Goal: Transaction & Acquisition: Obtain resource

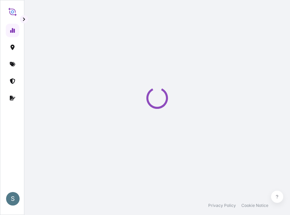
select select "2025"
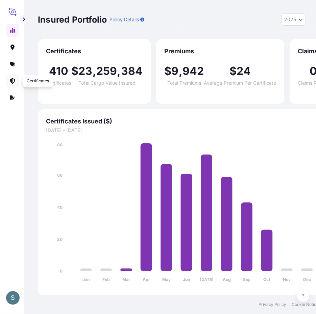
click at [11, 79] on icon at bounding box center [12, 80] width 5 height 5
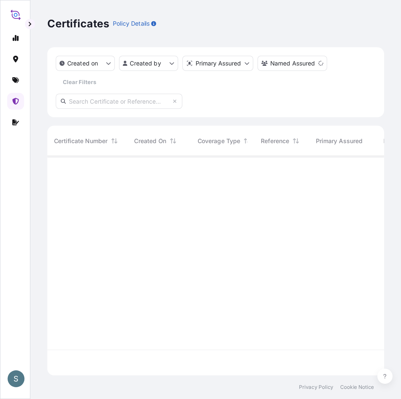
scroll to position [174, 264]
click at [10, 214] on div "S" at bounding box center [13, 303] width 14 height 14
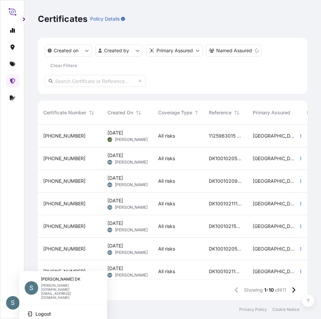
click at [10, 214] on div "S" at bounding box center [13, 303] width 14 height 14
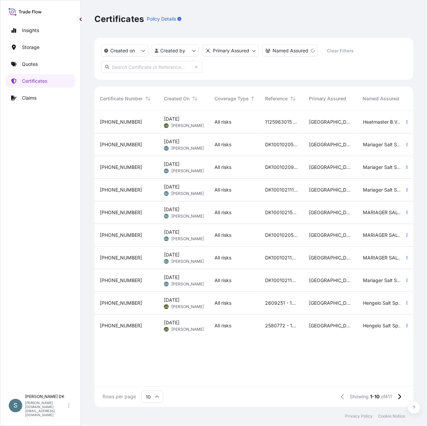
scroll to position [293, 313]
click at [31, 67] on p "Quotes" at bounding box center [30, 64] width 16 height 7
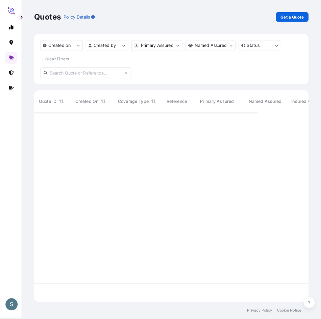
scroll to position [173, 264]
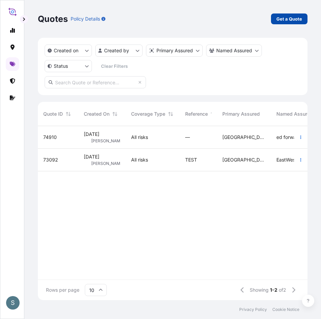
click at [289, 17] on p "Get a Quote" at bounding box center [289, 19] width 26 height 7
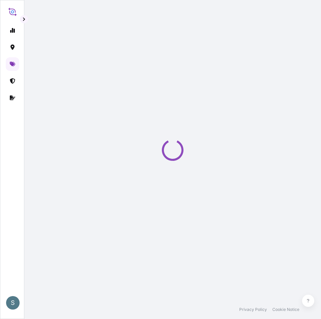
select select "Water"
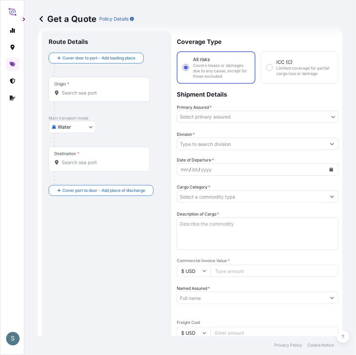
scroll to position [11, 0]
click at [86, 88] on div "Origin *" at bounding box center [99, 89] width 101 height 25
click at [86, 89] on input "Origin *" at bounding box center [102, 92] width 80 height 7
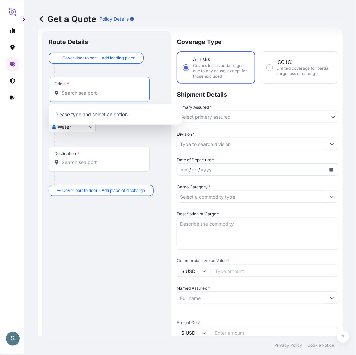
paste input "AARHUS, DENMARK"
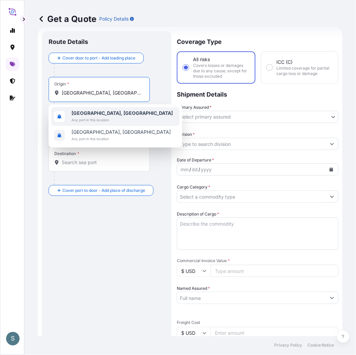
click at [92, 116] on span "Aarhus, Denmark" at bounding box center [122, 113] width 101 height 7
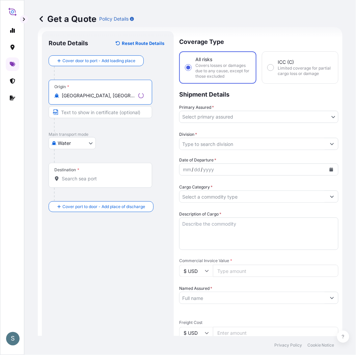
type input "Aarhus, Denmark"
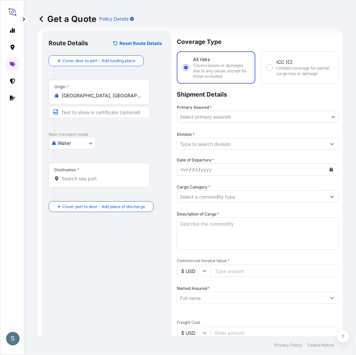
click at [87, 173] on div "Destination *" at bounding box center [99, 175] width 101 height 25
click at [87, 175] on input "Destination *" at bounding box center [102, 178] width 80 height 7
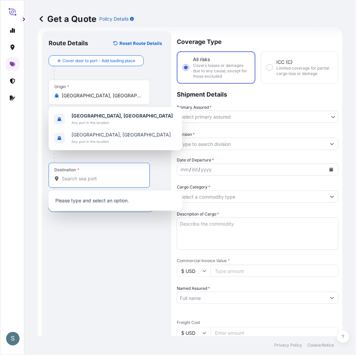
paste input "HUANGPU, CHINA"
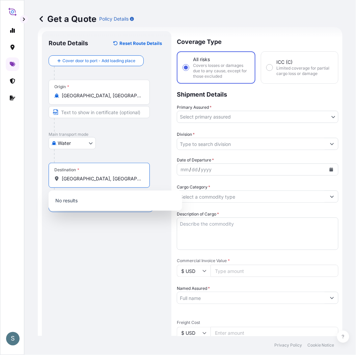
click at [99, 182] on input "HUANGPU, CHINA" at bounding box center [102, 178] width 80 height 7
click at [98, 182] on input "HUANGPU, CHINA" at bounding box center [102, 178] width 80 height 7
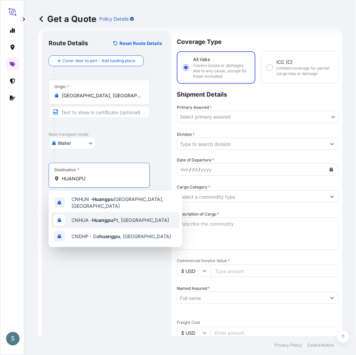
click at [90, 214] on div "CNHUA - Huangpu Pt, China" at bounding box center [115, 220] width 128 height 16
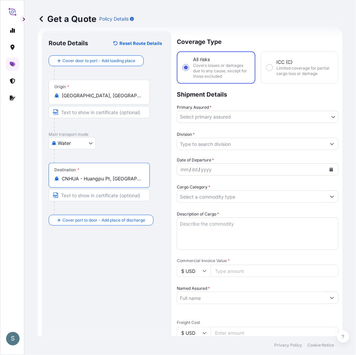
type input "CNHUA - Huangpu Pt, China"
drag, startPoint x: 99, startPoint y: 260, endPoint x: 123, endPoint y: 250, distance: 25.6
click at [99, 214] on div "Route Details Reset Route Details Cover door to port - Add loading place Place …" at bounding box center [107, 278] width 116 height 480
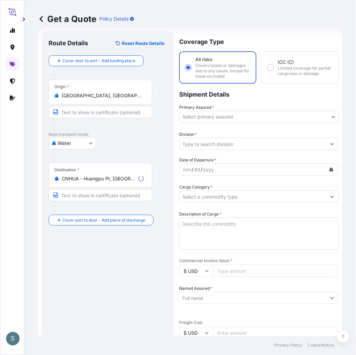
click at [223, 120] on body "3 options available. S Get a Quote Policy Details Route Details Reset Route Det…" at bounding box center [178, 177] width 356 height 355
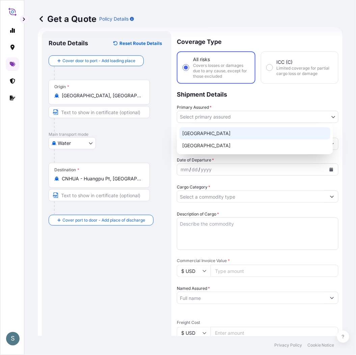
click at [212, 133] on div "Denmark" at bounding box center [255, 133] width 151 height 12
select select "31589"
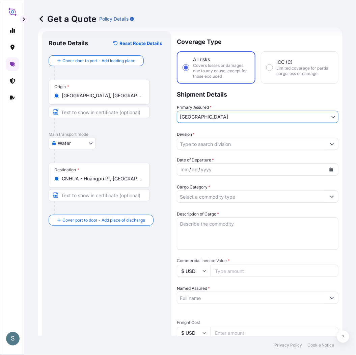
click at [210, 141] on input "Division *" at bounding box center [251, 144] width 149 height 12
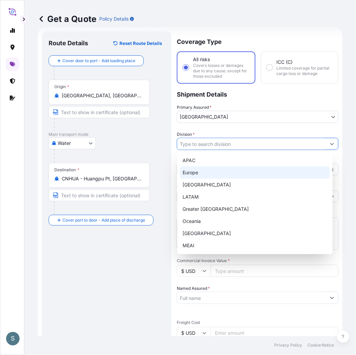
click at [202, 173] on div "Europe" at bounding box center [255, 172] width 150 height 12
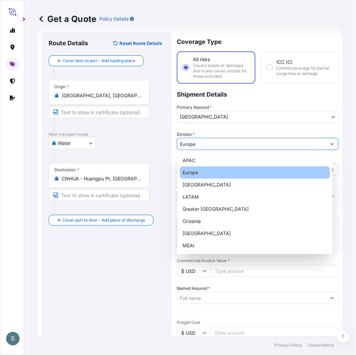
type input "Europe"
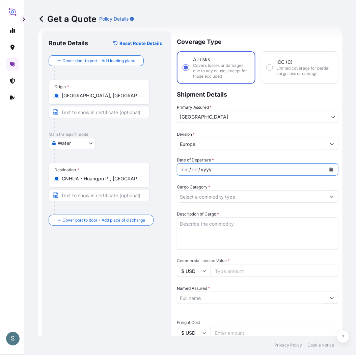
click at [203, 169] on div "yyyy" at bounding box center [206, 169] width 12 height 8
click at [289, 167] on icon "Calendar" at bounding box center [332, 169] width 4 height 4
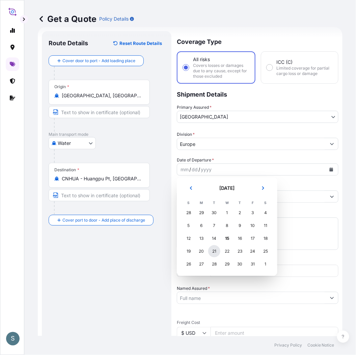
click at [211, 214] on div "21" at bounding box center [214, 251] width 12 height 12
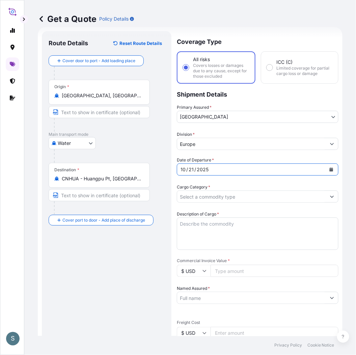
drag, startPoint x: 153, startPoint y: 255, endPoint x: 149, endPoint y: 255, distance: 4.1
click at [153, 214] on div "Route Details Reset Route Details Cover door to port - Add loading place Place …" at bounding box center [107, 278] width 116 height 480
click at [209, 198] on input "Cargo Category *" at bounding box center [251, 196] width 149 height 12
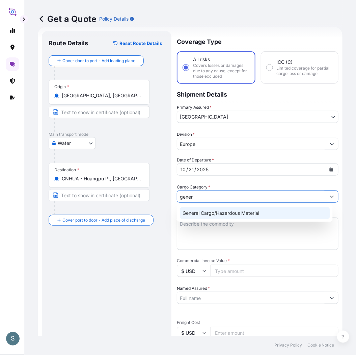
click at [220, 208] on div "General Cargo/Hazardous Material" at bounding box center [255, 213] width 150 height 12
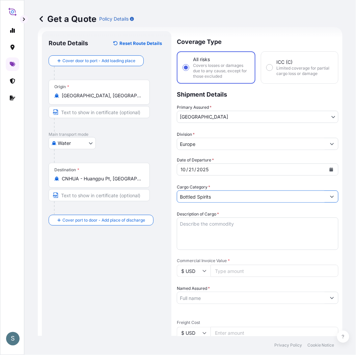
click at [219, 194] on input "Bottled Spirits" at bounding box center [251, 196] width 149 height 12
click at [289, 197] on button "Show suggestions" at bounding box center [332, 196] width 12 height 12
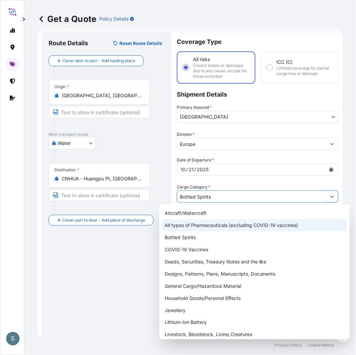
drag, startPoint x: 232, startPoint y: 195, endPoint x: 148, endPoint y: 196, distance: 83.7
click at [148, 196] on form "Route Details Reset Route Details Cover door to port - Add loading place Place …" at bounding box center [190, 277] width 305 height 501
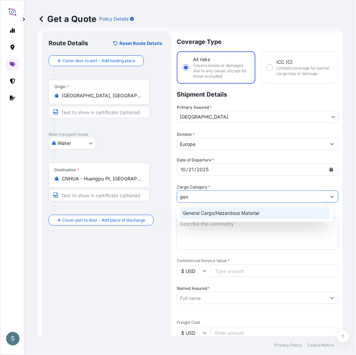
click at [260, 209] on div "General Cargo/Hazardous Material" at bounding box center [255, 213] width 150 height 12
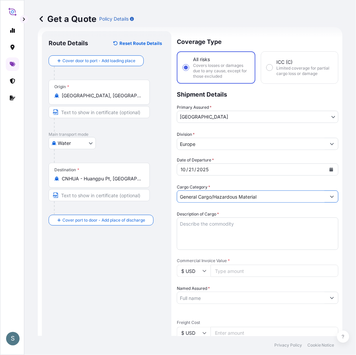
type input "General Cargo/Hazardous Material"
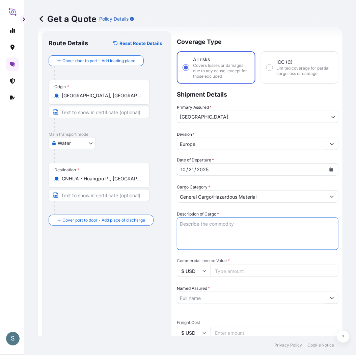
click at [212, 214] on textarea "Description of Cargo *" at bounding box center [258, 233] width 162 height 32
paste textarea "SANAL P+, SODIUM CHLORIDE PHARMACEUTICAL QUALITY"
click at [181, 214] on textarea "SANAL P+, SODIUM CHLORIDE PHARMACEUTICAL QUALITY" at bounding box center [258, 233] width 162 height 32
type textarea "SANAL P+, SODIUM CHLORIDE PHARMACEUTICAL QUALITY"
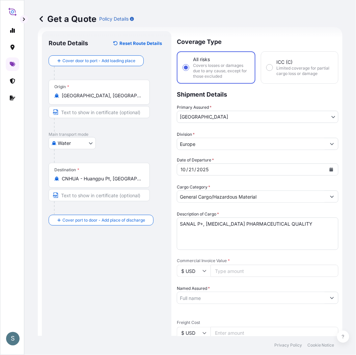
click at [148, 214] on div "Route Details Reset Route Details Cover door to port - Add loading place Place …" at bounding box center [107, 278] width 116 height 480
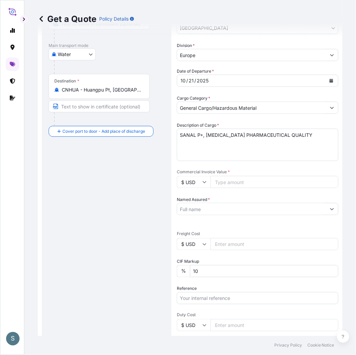
scroll to position [125, 0]
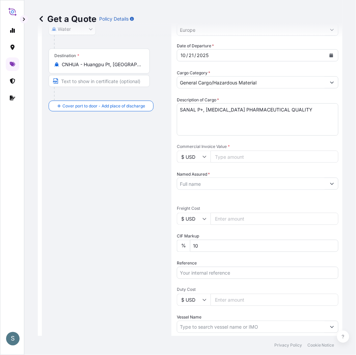
click at [232, 159] on input "Commercial Invoice Value *" at bounding box center [275, 157] width 128 height 12
paste input "53900.00"
type input "53900.00"
click at [148, 171] on div "Route Details Reset Route Details Cover door to port - Add loading place Place …" at bounding box center [107, 164] width 116 height 480
click at [216, 182] on input "Named Assured *" at bounding box center [251, 184] width 149 height 12
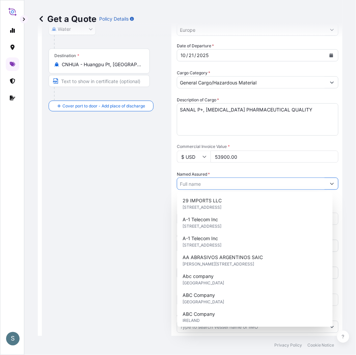
paste input "Mariager Salt Specialties A/S"
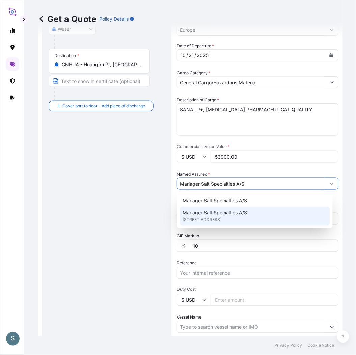
click at [200, 213] on span "Mariager Salt Specialties A/S" at bounding box center [215, 212] width 64 height 7
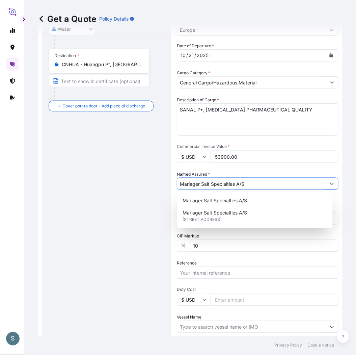
type input "Mariager Salt Specialties A/S"
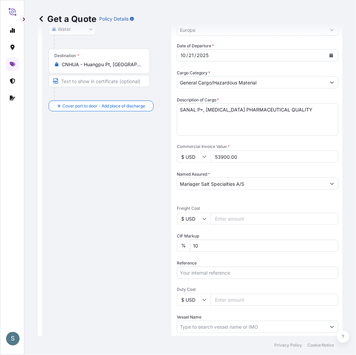
click at [131, 214] on div "Route Details Reset Route Details Cover door to port - Add loading place Place …" at bounding box center [107, 164] width 116 height 480
click at [191, 214] on input "$ USD" at bounding box center [194, 219] width 34 height 12
click at [194, 214] on div "€ EUR" at bounding box center [194, 236] width 28 height 13
type input "€ EUR"
click at [142, 214] on div "Route Details Reset Route Details Cover door to port - Add loading place Place …" at bounding box center [107, 164] width 116 height 480
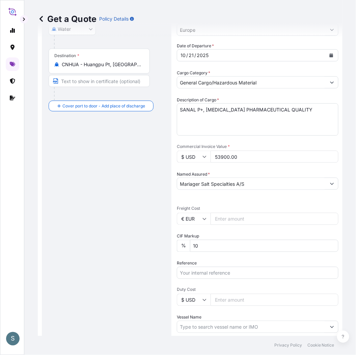
click at [221, 214] on input "Freight Cost" at bounding box center [275, 219] width 128 height 12
paste input "8941.64"
type input "8941.64"
click at [124, 214] on div "Route Details Reset Route Details Cover door to port - Add loading place Place …" at bounding box center [107, 164] width 116 height 480
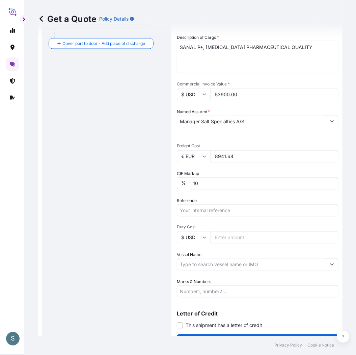
scroll to position [203, 0]
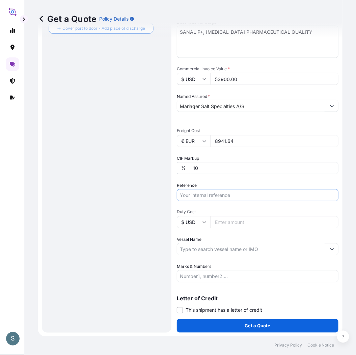
drag, startPoint x: 204, startPoint y: 194, endPoint x: 207, endPoint y: 197, distance: 4.3
click at [204, 194] on input "Reference" at bounding box center [258, 195] width 162 height 12
paste input "DK1001020988 2527613"
click at [216, 194] on input "DK1001020988 2527613" at bounding box center [258, 195] width 162 height 12
type input "DK1001020988 - 2527613"
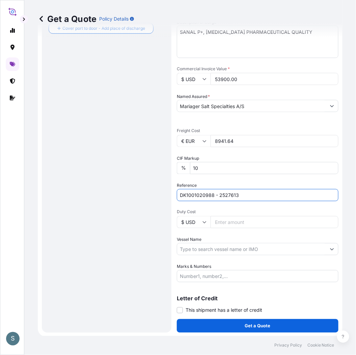
click at [138, 214] on div "Route Details Reset Route Details Cover door to port - Add loading place Place …" at bounding box center [107, 86] width 116 height 480
click at [204, 214] on input "Vessel Name" at bounding box center [251, 249] width 149 height 12
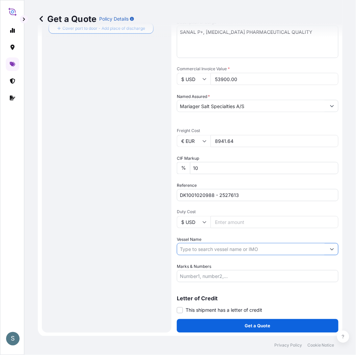
paste input "MOGENS MAERSK"
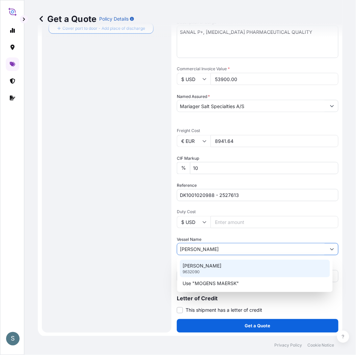
click at [214, 214] on p "MOGENS MAERSK" at bounding box center [202, 265] width 39 height 7
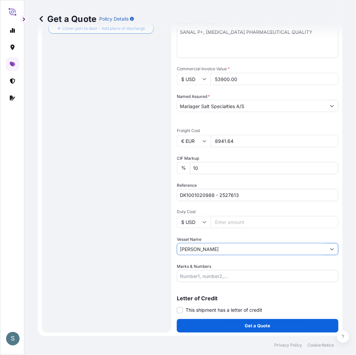
type input "MOGENS MAERSK"
click at [133, 214] on div "Route Details Reset Route Details Cover door to port - Add loading place Place …" at bounding box center [107, 86] width 116 height 480
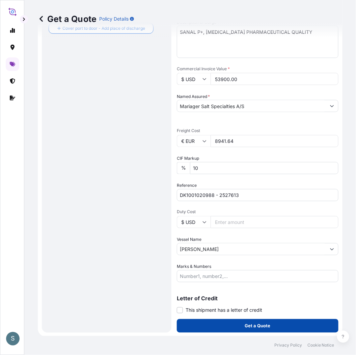
click at [207, 214] on button "Get a Quote" at bounding box center [258, 326] width 162 height 14
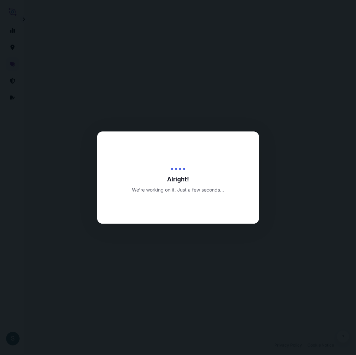
select select "Water"
select select "31589"
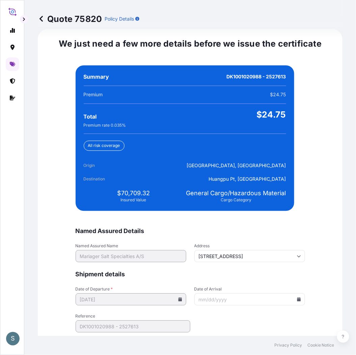
scroll to position [1566, 0]
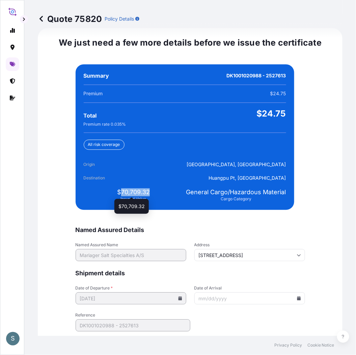
drag, startPoint x: 120, startPoint y: 189, endPoint x: 146, endPoint y: 190, distance: 26.0
click at [146, 190] on span "$70,709.32" at bounding box center [133, 192] width 33 height 8
copy span "70,709.32"
click at [289, 214] on icon at bounding box center [299, 298] width 4 height 4
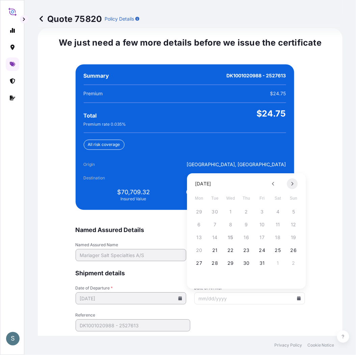
click at [289, 180] on button at bounding box center [292, 183] width 11 height 11
click at [248, 214] on button "11" at bounding box center [246, 224] width 11 height 11
type input "12/11/2025"
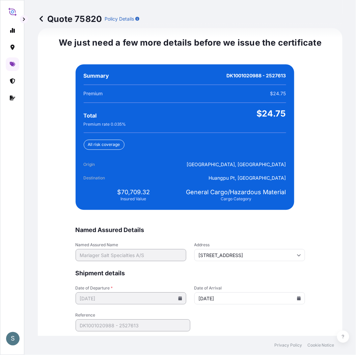
click at [247, 214] on form "Named Assured Details Named Assured Name Mariager Salt Specialties A/S Address …" at bounding box center [191, 288] width 230 height 124
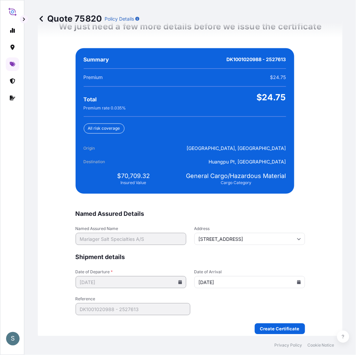
scroll to position [1589, 0]
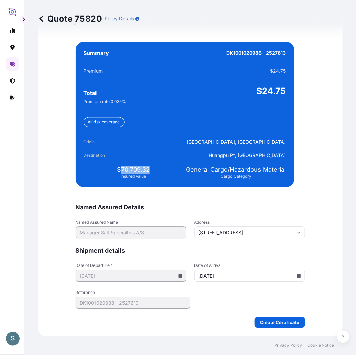
drag, startPoint x: 119, startPoint y: 166, endPoint x: 158, endPoint y: 167, distance: 38.5
click at [158, 167] on div "$70,709.32 Insured Value" at bounding box center [134, 173] width 100 height 14
copy span "70,709.32"
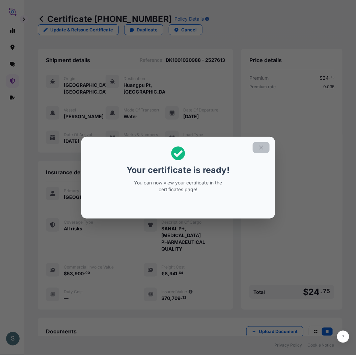
click at [264, 147] on icon "button" at bounding box center [261, 147] width 6 height 6
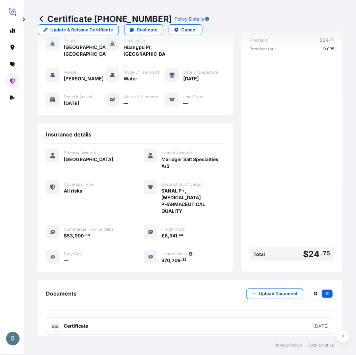
scroll to position [95, 0]
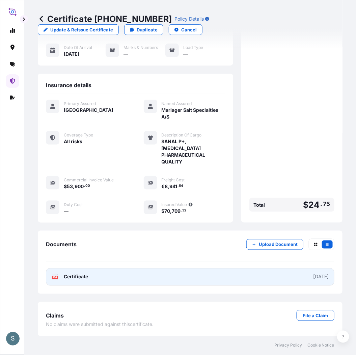
click at [147, 214] on link "PDF Certificate 2025-10-15" at bounding box center [190, 277] width 289 height 18
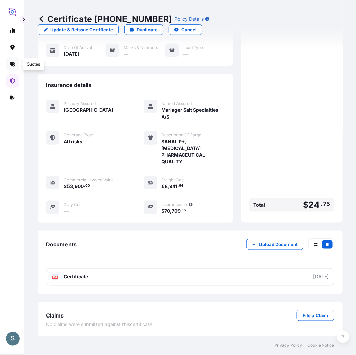
click at [10, 64] on icon at bounding box center [12, 64] width 5 height 5
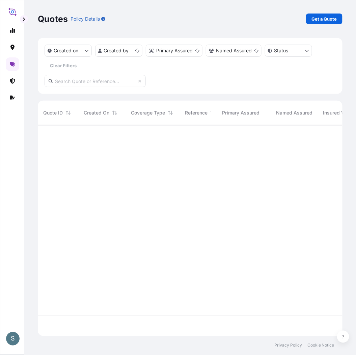
scroll to position [209, 299]
click at [289, 24] on link "Get a Quote" at bounding box center [324, 19] width 36 height 11
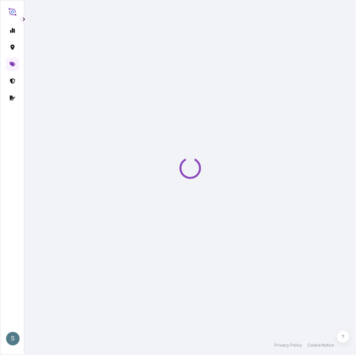
select select "Water"
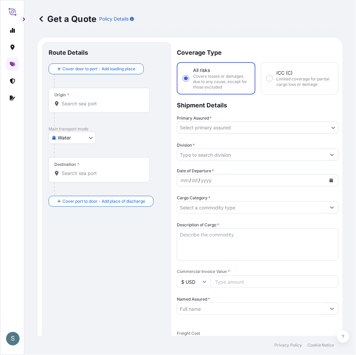
scroll to position [11, 0]
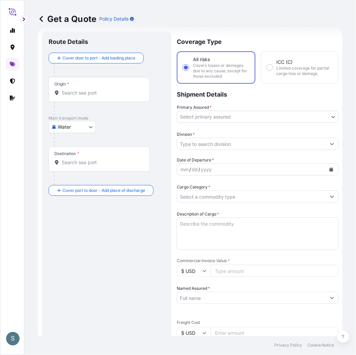
click at [103, 96] on input "Origin *" at bounding box center [102, 92] width 80 height 7
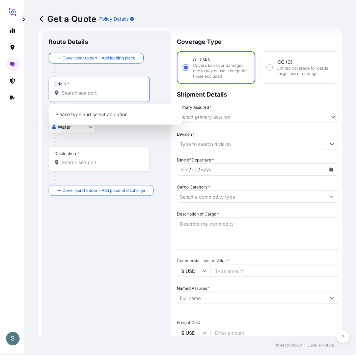
paste input "AARHUS, DENMARK"
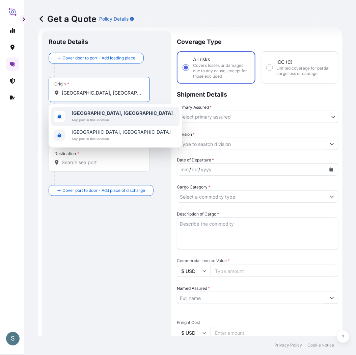
click at [94, 116] on span "Any port in this location" at bounding box center [122, 119] width 101 height 7
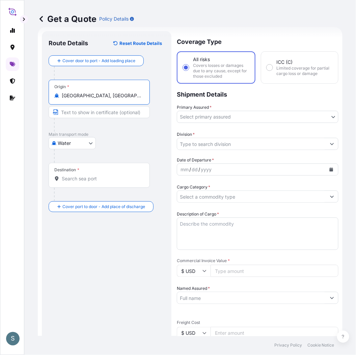
type input "Aarhus, Denmark"
click at [113, 179] on input "Destination *" at bounding box center [102, 178] width 80 height 7
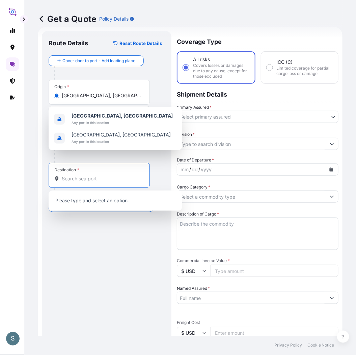
paste input "BUENOS AIRES"
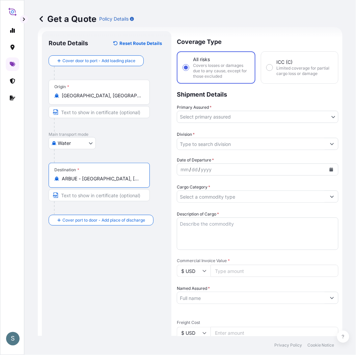
type input "ARBUE - Buenos Aires, Argentina"
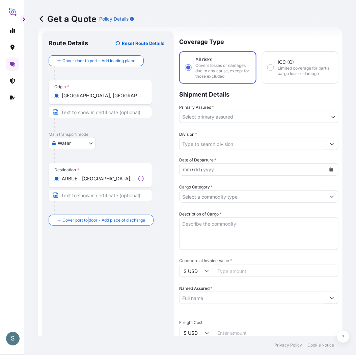
click at [88, 214] on div "Route Details Reset Route Details Cover door to port - Add loading place Place …" at bounding box center [108, 278] width 118 height 480
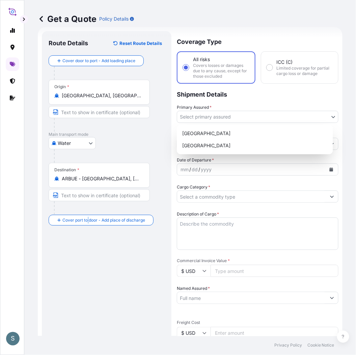
click at [184, 116] on body "S Get a Quote Policy Details Route Details Reset Route Details Cover door to po…" at bounding box center [178, 177] width 356 height 355
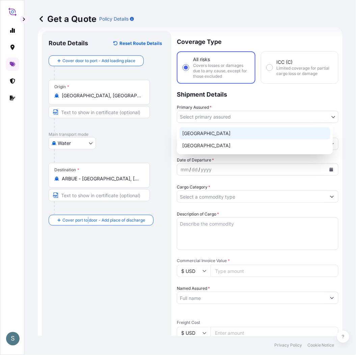
click at [194, 136] on div "Denmark" at bounding box center [255, 133] width 151 height 12
select select "31589"
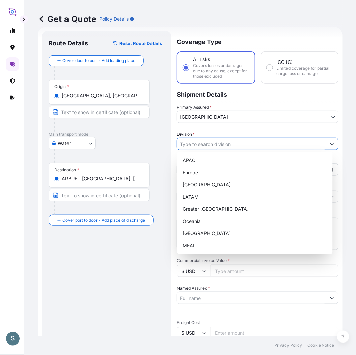
click at [191, 146] on input "Division *" at bounding box center [251, 144] width 149 height 12
click at [192, 170] on div "Europe" at bounding box center [255, 172] width 150 height 12
type input "Europe"
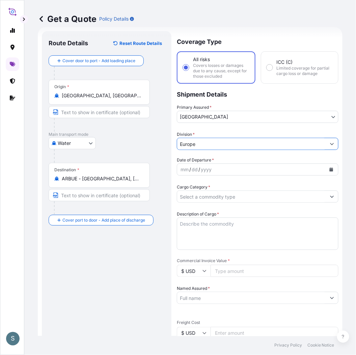
click at [116, 214] on div "Route Details Reset Route Details Cover door to port - Add loading place Place …" at bounding box center [107, 278] width 116 height 480
click at [289, 169] on icon "Calendar" at bounding box center [332, 169] width 4 height 4
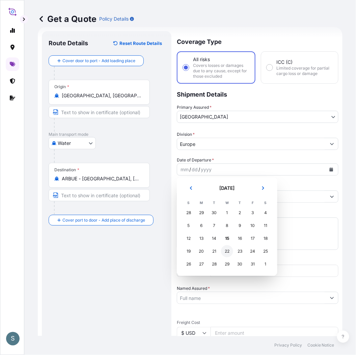
click at [224, 214] on div "22" at bounding box center [227, 251] width 12 height 12
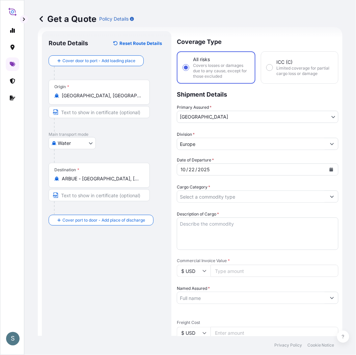
click at [134, 214] on div "Route Details Reset Route Details Cover door to port - Add loading place Place …" at bounding box center [107, 278] width 116 height 480
click at [116, 214] on div "Route Details Reset Route Details Cover door to port - Add loading place Place …" at bounding box center [107, 278] width 116 height 480
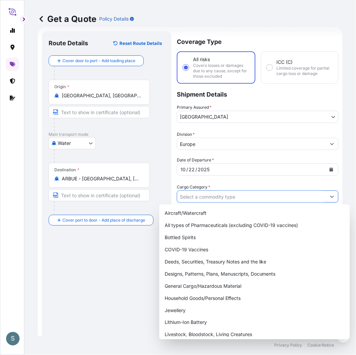
click at [192, 195] on input "Cargo Category *" at bounding box center [251, 196] width 149 height 12
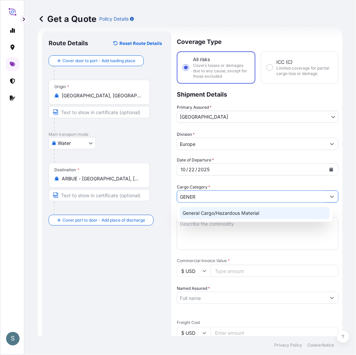
click at [202, 214] on div "General Cargo/Hazardous Material" at bounding box center [255, 213] width 150 height 12
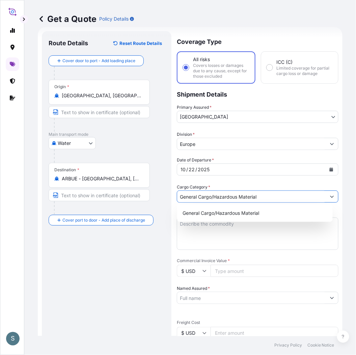
type input "General Cargo/Hazardous Material"
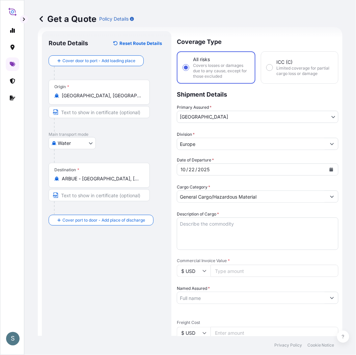
click at [97, 214] on div "Route Details Reset Route Details Cover door to port - Add loading place Place …" at bounding box center [107, 278] width 116 height 480
click at [135, 214] on div "Route Details Reset Route Details Cover door to port - Add loading place Place …" at bounding box center [107, 278] width 116 height 480
click at [195, 214] on textarea "Description of Cargo *" at bounding box center [258, 233] width 162 height 32
paste textarea "SANAL P, SODIUM CHLORIDE PHARMACEUTICAL QUALITY"
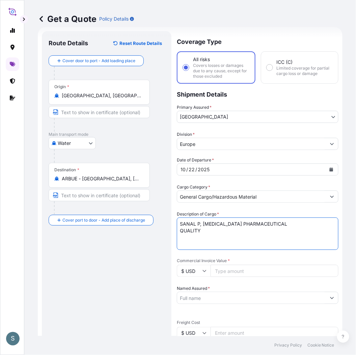
click at [179, 214] on textarea "SANAL P, SODIUM CHLORIDE PHARMACEUTICAL QUALITY" at bounding box center [258, 233] width 162 height 32
type textarea "SANAL P, SODIUM CHLORIDE PHARMACEUTICAL QUALITY"
click at [129, 214] on div "Route Details Reset Route Details Cover door to port - Add loading place Place …" at bounding box center [107, 278] width 116 height 480
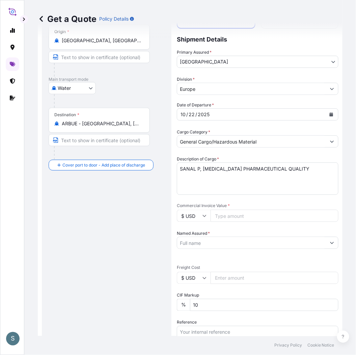
scroll to position [136, 0]
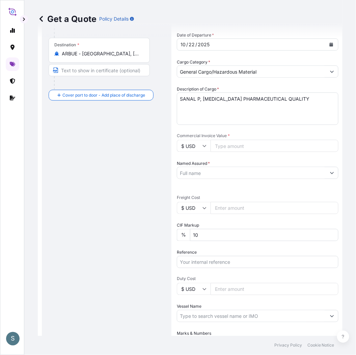
click at [189, 203] on input "$ USD" at bounding box center [194, 208] width 34 height 12
click at [194, 214] on div "€ EUR" at bounding box center [194, 225] width 28 height 13
type input "€ EUR"
click at [132, 214] on div "Route Details Reset Route Details Cover door to port - Add loading place Place …" at bounding box center [107, 153] width 116 height 480
click at [211, 175] on input "Named Assured *" at bounding box center [251, 173] width 149 height 12
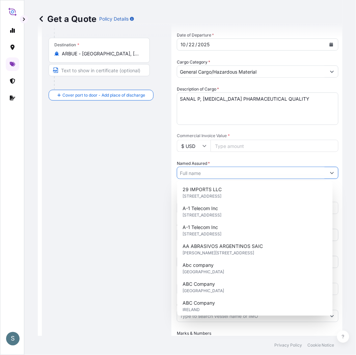
paste input "Mariager Salt Specialties A/S"
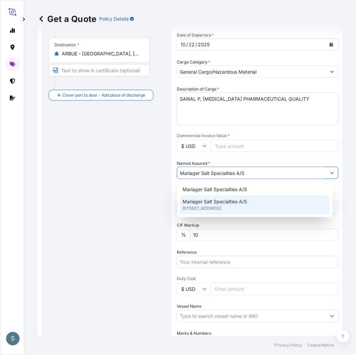
click at [207, 209] on span "Hadsundvej 17, 9550, Mariager, DENMARK" at bounding box center [202, 208] width 39 height 7
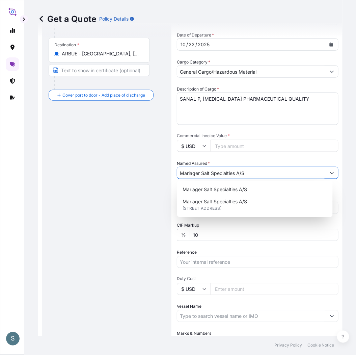
type input "Mariager Salt Specialties A/S"
click at [107, 211] on div "Route Details Reset Route Details Cover door to port - Add loading place Place …" at bounding box center [107, 153] width 116 height 480
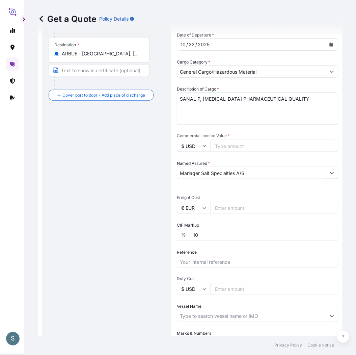
click at [229, 143] on input "Commercial Invoice Value *" at bounding box center [275, 146] width 128 height 12
paste input "16720.00"
type input "16720.00"
click at [86, 190] on div "Route Details Reset Route Details Cover door to port - Add loading place Place …" at bounding box center [107, 153] width 116 height 480
click at [136, 139] on div "Route Details Reset Route Details Cover door to port - Add loading place Place …" at bounding box center [107, 153] width 116 height 480
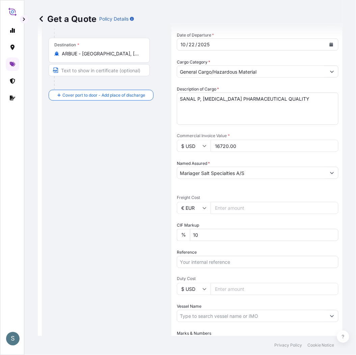
click at [231, 205] on input "Freight Cost" at bounding box center [275, 208] width 128 height 12
paste input "2164.72"
type input "2164.72"
click at [134, 214] on div "Route Details Reset Route Details Cover door to port - Add loading place Place …" at bounding box center [107, 153] width 116 height 480
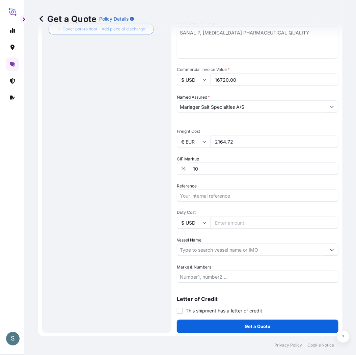
scroll to position [203, 0]
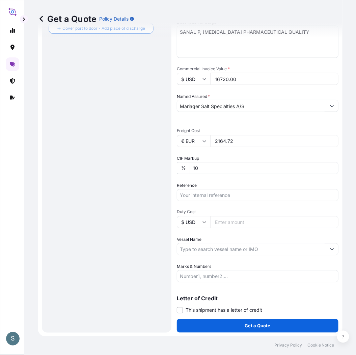
click at [203, 198] on input "Reference" at bounding box center [258, 195] width 162 height 12
paste input "DK1001020835 2488671"
click at [216, 196] on input "DK1001020835 2488671" at bounding box center [258, 195] width 162 height 12
type input "DK1001020835 - 2488671"
click at [126, 214] on div "Route Details Reset Route Details Cover door to port - Add loading place Place …" at bounding box center [107, 86] width 116 height 480
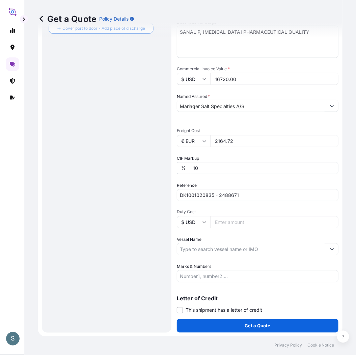
click at [192, 214] on input "Vessel Name" at bounding box center [251, 249] width 149 height 12
paste input "VALENCIA EXPRESS"
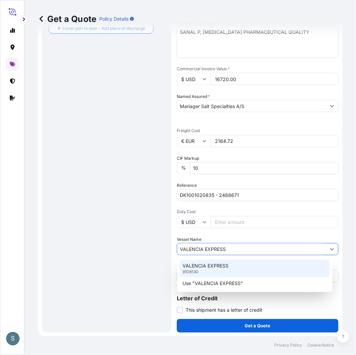
click at [208, 214] on p "VALENCIA EXPRESS" at bounding box center [206, 265] width 46 height 7
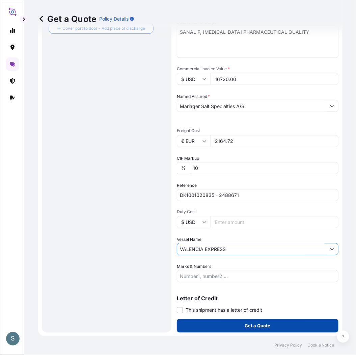
type input "VALENCIA EXPRESS"
click at [220, 214] on button "Get a Quote" at bounding box center [258, 326] width 162 height 14
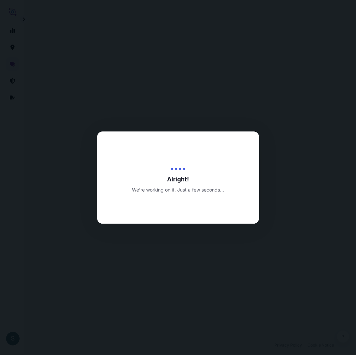
select select "Water"
select select "31589"
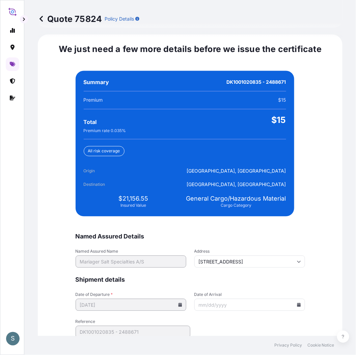
scroll to position [1566, 0]
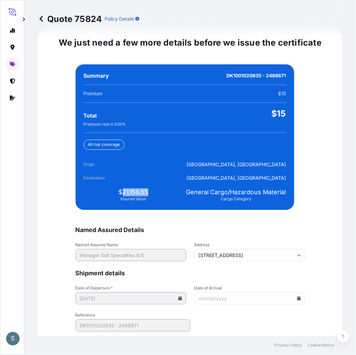
drag, startPoint x: 119, startPoint y: 191, endPoint x: 147, endPoint y: 191, distance: 28.0
click at [147, 191] on div "$21,156.55 Insured Value" at bounding box center [134, 195] width 100 height 14
copy span "21,156.55"
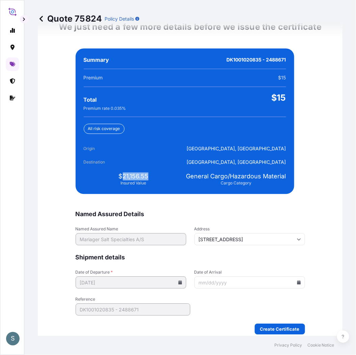
scroll to position [1589, 0]
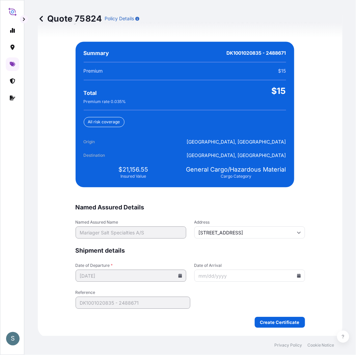
click at [289, 214] on icon at bounding box center [299, 276] width 4 height 4
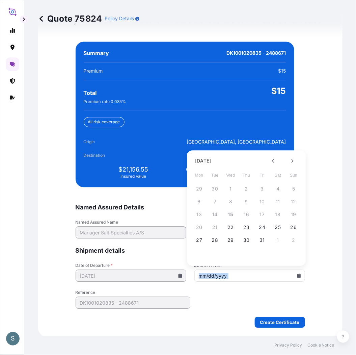
click at [289, 214] on icon at bounding box center [299, 276] width 4 height 4
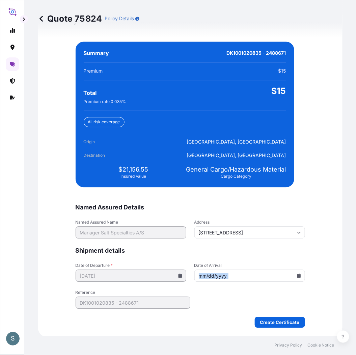
click at [289, 214] on icon at bounding box center [299, 276] width 4 height 4
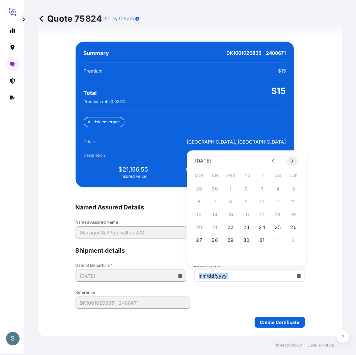
click at [289, 161] on icon at bounding box center [293, 161] width 2 height 4
click at [244, 214] on button "27" at bounding box center [246, 240] width 11 height 11
type input "11/27/2025"
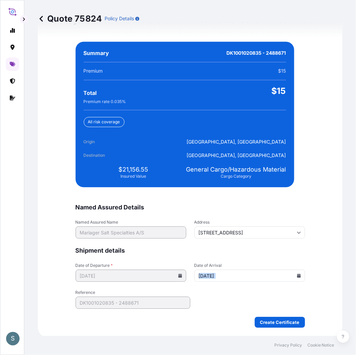
click at [231, 214] on form "Named Assured Details Named Assured Name Mariager Salt Specialties A/S Address …" at bounding box center [191, 266] width 230 height 124
drag, startPoint x: 120, startPoint y: 168, endPoint x: 146, endPoint y: 170, distance: 25.8
click at [146, 170] on span "$21,156.55" at bounding box center [134, 170] width 30 height 8
copy span "21,156.55"
click at [228, 214] on form "Named Assured Details Named Assured Name Mariager Salt Specialties A/S Address …" at bounding box center [191, 266] width 230 height 124
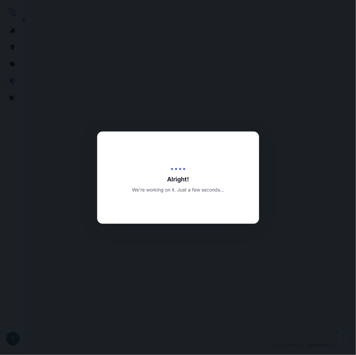
click at [137, 214] on div at bounding box center [178, 177] width 356 height 355
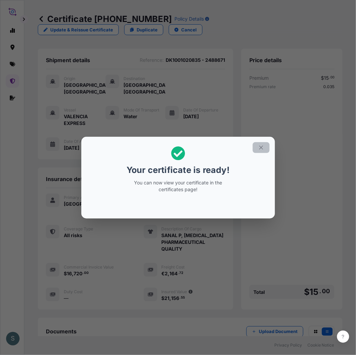
click at [264, 143] on button "button" at bounding box center [261, 147] width 17 height 11
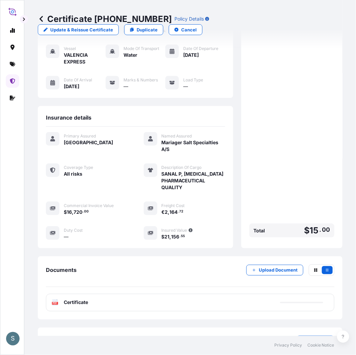
scroll to position [95, 0]
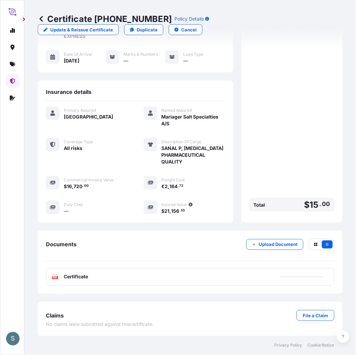
click at [139, 214] on div "PDF Certificate" at bounding box center [190, 277] width 289 height 18
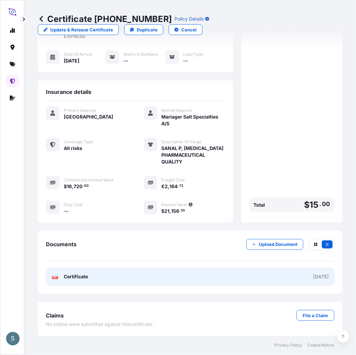
click at [130, 214] on link "PDF Certificate 2025-10-15" at bounding box center [190, 277] width 289 height 18
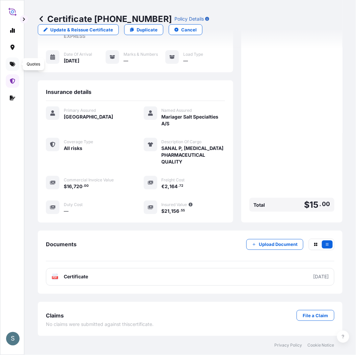
click at [14, 65] on icon at bounding box center [12, 64] width 5 height 5
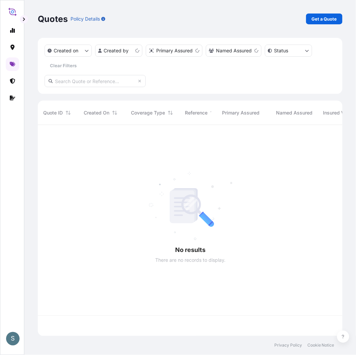
scroll to position [209, 299]
click at [289, 16] on p "Get a Quote" at bounding box center [325, 19] width 26 height 7
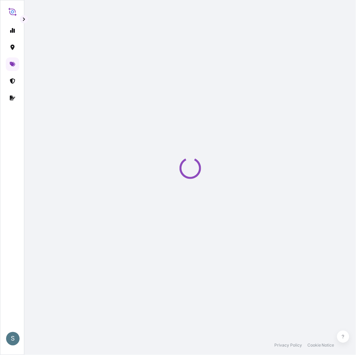
scroll to position [11, 0]
select select "Water"
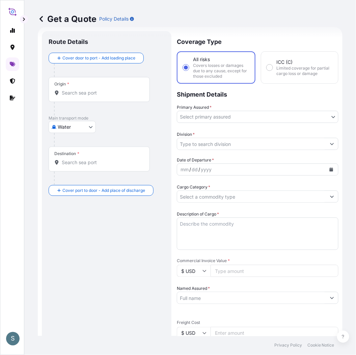
click at [101, 93] on input "Origin *" at bounding box center [102, 92] width 80 height 7
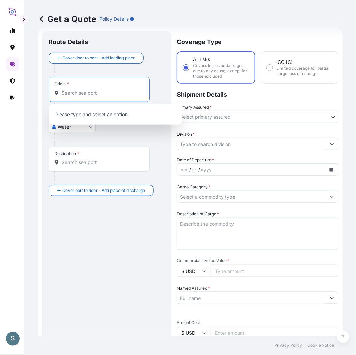
paste input "AARHUS, DENMARK"
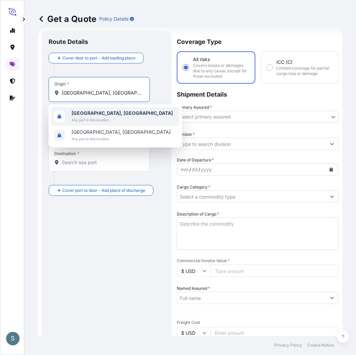
click at [85, 116] on span "Any port in this location" at bounding box center [122, 119] width 101 height 7
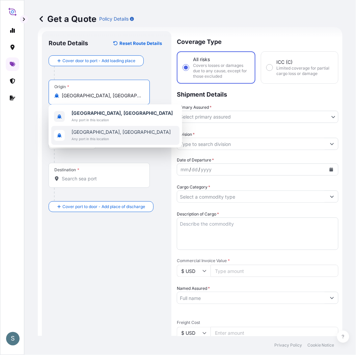
type input "Aarhus, Denmark"
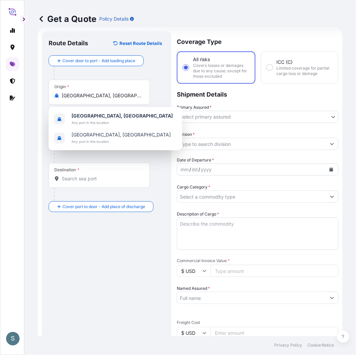
click at [103, 174] on div "Destination *" at bounding box center [99, 175] width 101 height 25
click at [103, 175] on input "Destination *" at bounding box center [102, 178] width 80 height 7
paste input "BUENOS AIRES"
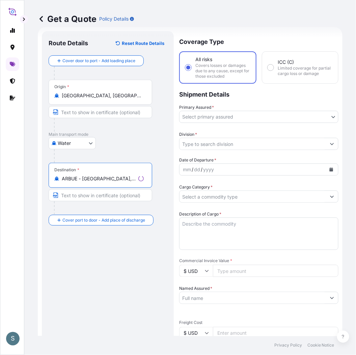
type input "ARBUE - Buenos Aires, Argentina"
click at [116, 184] on div "Destination * ARBUE - Buenos Aires, Argentina" at bounding box center [101, 175] width 104 height 25
click at [116, 182] on input "ARBUE - Buenos Aires, Argentina" at bounding box center [99, 178] width 74 height 7
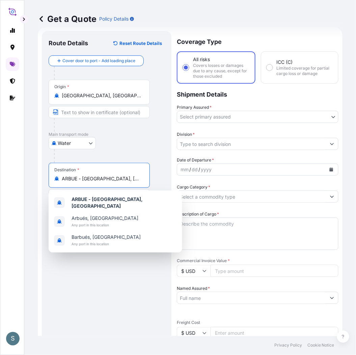
scroll to position [0, 0]
click at [105, 214] on div "Route Details Reset Route Details Cover door to port - Add loading place Place …" at bounding box center [107, 278] width 116 height 480
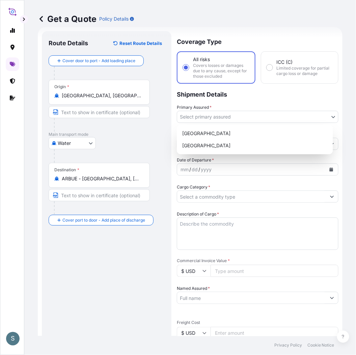
click at [186, 114] on body "3 options available. 0 options available. 3 options available. S Get a Quote Po…" at bounding box center [178, 177] width 356 height 355
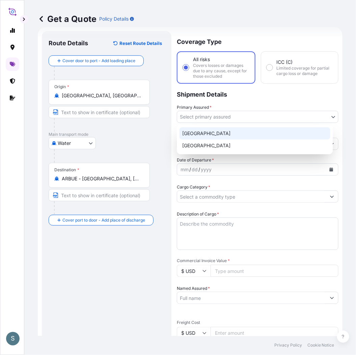
click at [191, 132] on div "Denmark" at bounding box center [255, 133] width 151 height 12
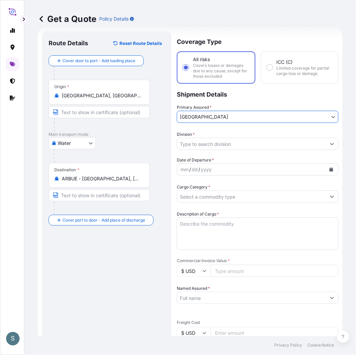
click at [188, 142] on input "Division *" at bounding box center [251, 144] width 149 height 12
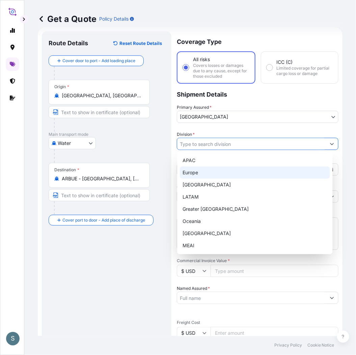
click at [200, 169] on div "Europe" at bounding box center [255, 172] width 150 height 12
type input "Europe"
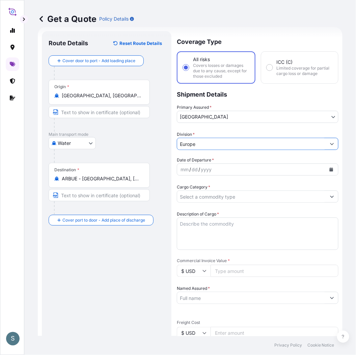
click at [173, 184] on form "Route Details Reset Route Details Cover door to port - Add loading place Place …" at bounding box center [190, 277] width 305 height 501
click at [201, 169] on div "yyyy" at bounding box center [206, 169] width 12 height 8
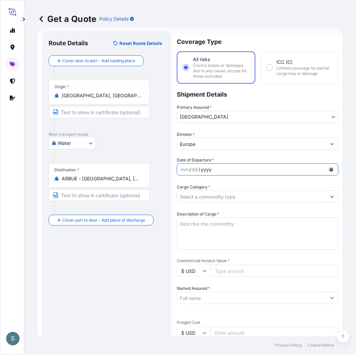
click at [289, 166] on button "Calendar" at bounding box center [331, 169] width 11 height 11
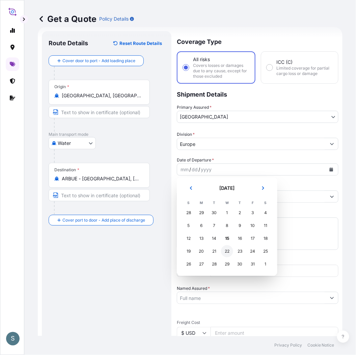
click at [227, 214] on div "22" at bounding box center [227, 251] width 12 height 12
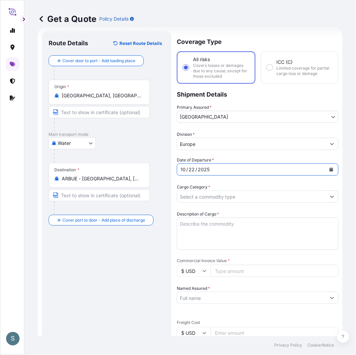
click at [152, 214] on div "Route Details Reset Route Details Cover door to port - Add loading place Place …" at bounding box center [107, 278] width 116 height 480
click at [202, 199] on input "Cargo Category *" at bounding box center [251, 196] width 149 height 12
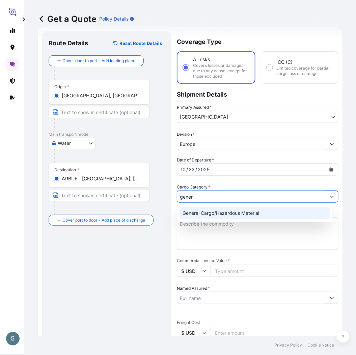
click at [192, 213] on div "General Cargo/Hazardous Material" at bounding box center [255, 213] width 150 height 12
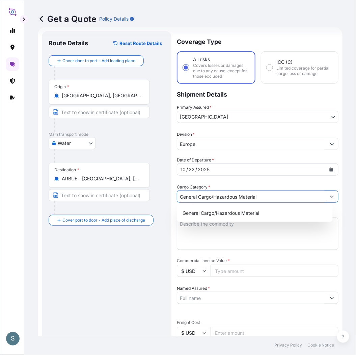
type input "General Cargo/Hazardous Material"
click at [133, 214] on div "Route Details Reset Route Details Cover door to port - Add loading place Place …" at bounding box center [107, 278] width 116 height 480
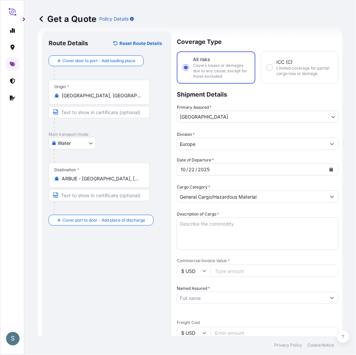
click at [190, 214] on textarea "Description of Cargo *" at bounding box center [258, 233] width 162 height 32
paste textarea "SANAL P, SODIUM CHLORIDE PHARMACEUTICAL QUALITY"
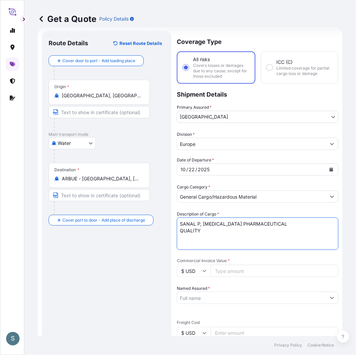
drag, startPoint x: 181, startPoint y: 231, endPoint x: 188, endPoint y: 231, distance: 6.4
click at [181, 214] on textarea "SANAL P, SODIUM CHLORIDE PHARMACEUTICAL QUALITY" at bounding box center [258, 233] width 162 height 32
type textarea "SANAL P, SODIUM CHLORIDE PHARMACEUTICAL QUALITY"
click at [88, 214] on div "Route Details Reset Route Details Cover door to port - Add loading place Place …" at bounding box center [107, 278] width 116 height 480
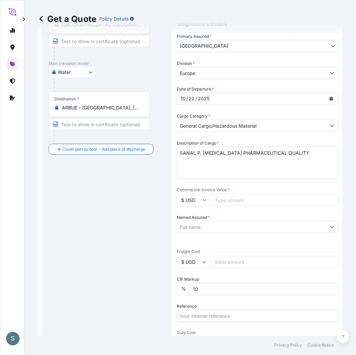
scroll to position [136, 0]
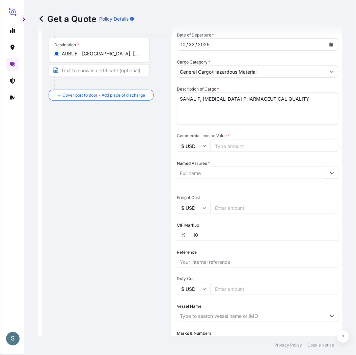
click at [221, 142] on input "Commercial Invoice Value *" at bounding box center [275, 146] width 128 height 12
paste input "8360.00"
type input "8360.00"
click at [150, 180] on div "Route Details Reset Route Details Cover door to port - Add loading place Place …" at bounding box center [107, 153] width 116 height 480
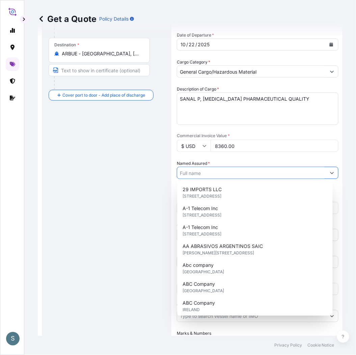
click at [216, 174] on input "Named Assured *" at bounding box center [251, 173] width 149 height 12
paste input "Mariager Salt Specialties A/S"
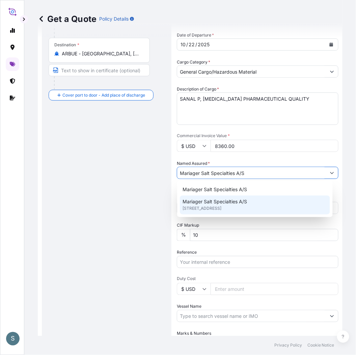
click at [205, 210] on span "Hadsundvej 17, 9550, Mariager, DENMARK" at bounding box center [202, 208] width 39 height 7
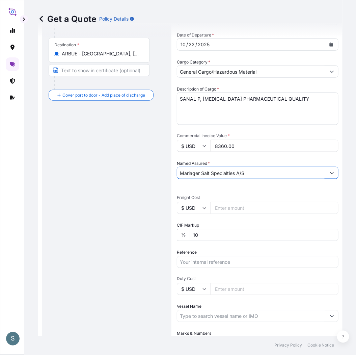
type input "Mariager Salt Specialties A/S"
click at [132, 214] on div "Route Details Reset Route Details Cover door to port - Add loading place Place …" at bounding box center [107, 153] width 116 height 480
click at [195, 210] on input "$ USD" at bounding box center [194, 208] width 34 height 12
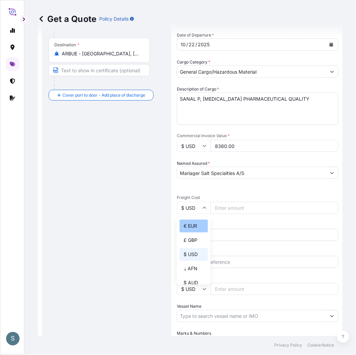
click at [191, 214] on div "€ EUR" at bounding box center [194, 225] width 28 height 13
type input "€ EUR"
click at [106, 214] on div "Route Details Reset Route Details Cover door to port - Add loading place Place …" at bounding box center [107, 153] width 116 height 480
click at [122, 204] on div "Route Details Reset Route Details Cover door to port - Add loading place Place …" at bounding box center [107, 153] width 116 height 480
click at [228, 208] on input "Freight Cost" at bounding box center [275, 208] width 128 height 12
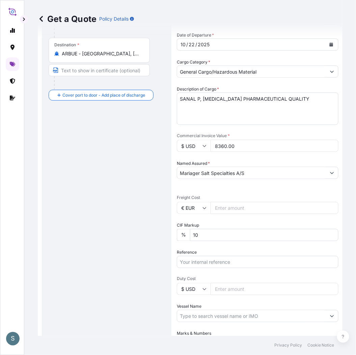
paste input "1270.48"
type input "1270.48"
click at [166, 214] on div "Route Details Reset Route Details Cover door to port - Add loading place Place …" at bounding box center [107, 152] width 130 height 493
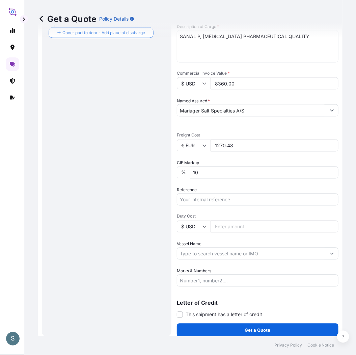
scroll to position [203, 0]
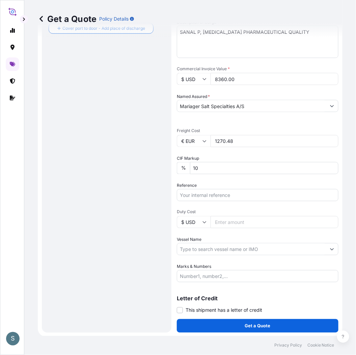
click at [193, 196] on input "Reference" at bounding box center [258, 195] width 162 height 12
paste input "DK1001020834 2583218"
click at [218, 196] on input "DK1001020834 2583218" at bounding box center [258, 195] width 162 height 12
type input "DK1001020834 - 2583218"
click at [135, 211] on div "Route Details Reset Route Details Cover door to port - Add loading place Place …" at bounding box center [107, 86] width 116 height 480
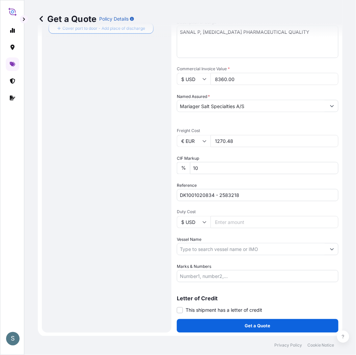
click at [217, 214] on input "Vessel Name" at bounding box center [251, 249] width 149 height 12
paste input "VALENCIA EXPRESS"
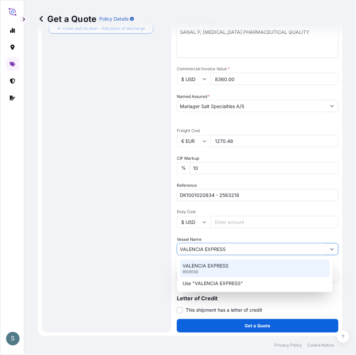
click at [217, 214] on p "VALENCIA EXPRESS" at bounding box center [206, 265] width 46 height 7
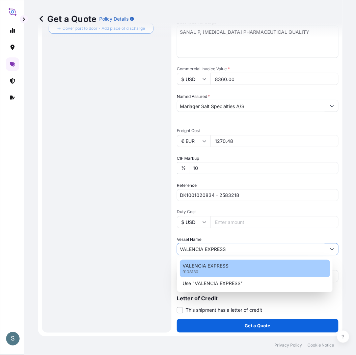
type input "VALENCIA EXPRESS"
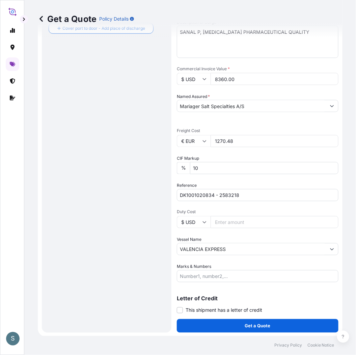
click at [130, 214] on div "Route Details Reset Route Details Cover door to port - Add loading place Place …" at bounding box center [107, 86] width 116 height 480
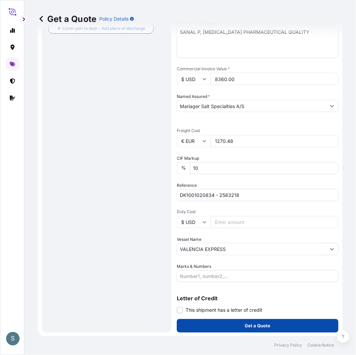
click at [196, 214] on button "Get a Quote" at bounding box center [258, 326] width 162 height 14
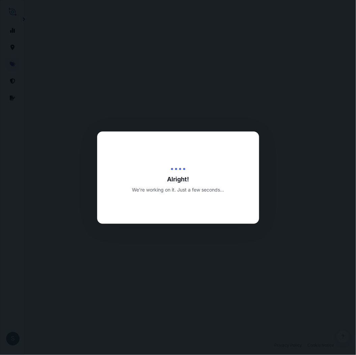
click at [227, 214] on div at bounding box center [178, 177] width 356 height 355
select select "Water"
select select "31589"
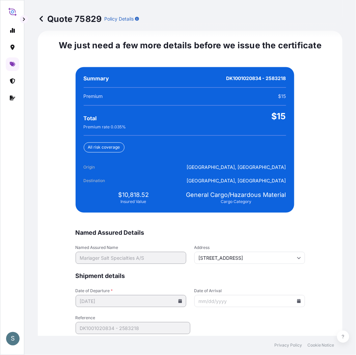
scroll to position [1566, 0]
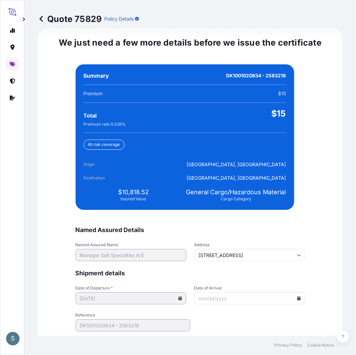
click at [193, 214] on form "Named Assured Details Named Assured Name Mariager Salt Specialties A/S Address …" at bounding box center [191, 288] width 230 height 124
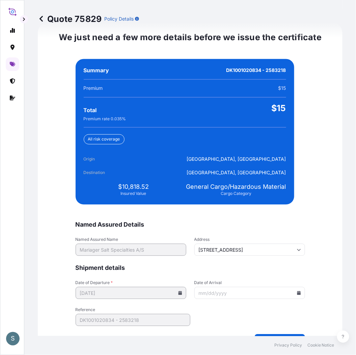
scroll to position [1589, 0]
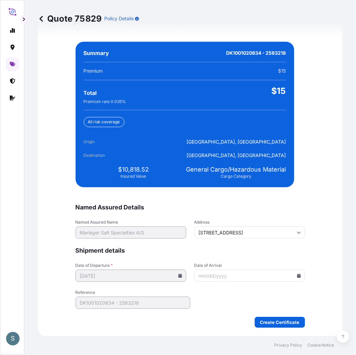
click at [213, 214] on form "Named Assured Details Named Assured Name Mariager Salt Specialties A/S Address …" at bounding box center [191, 266] width 230 height 124
click at [289, 214] on input "Date of Arrival" at bounding box center [249, 276] width 111 height 12
click at [289, 214] on icon at bounding box center [299, 276] width 4 height 4
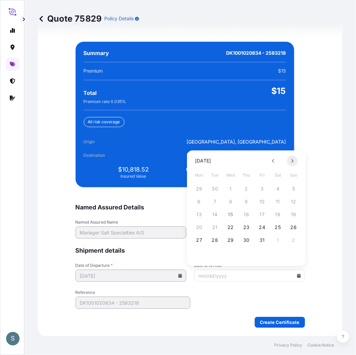
click at [289, 161] on icon at bounding box center [292, 161] width 3 height 4
click at [247, 214] on button "27" at bounding box center [246, 240] width 11 height 11
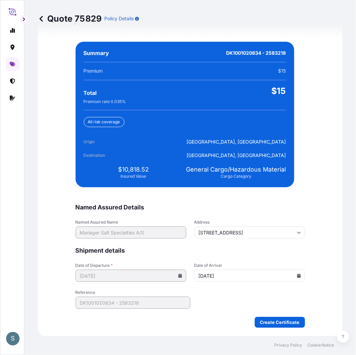
type input "11/27/2025"
click at [228, 214] on form "Named Assured Details Named Assured Name Mariager Salt Specialties A/S Address …" at bounding box center [191, 266] width 230 height 124
drag, startPoint x: 120, startPoint y: 167, endPoint x: 147, endPoint y: 166, distance: 26.7
click at [147, 166] on div "$10,818.52 Insured Value" at bounding box center [134, 173] width 100 height 14
copy span "10,818.52"
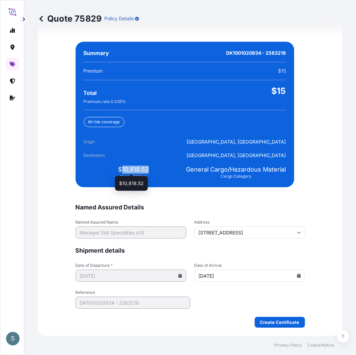
click at [130, 166] on span "$10,818.52" at bounding box center [133, 170] width 31 height 8
drag, startPoint x: 120, startPoint y: 167, endPoint x: 151, endPoint y: 167, distance: 31.4
click at [151, 167] on div "$10,818.52 Insured Value" at bounding box center [134, 173] width 100 height 14
copy span "10,818.52"
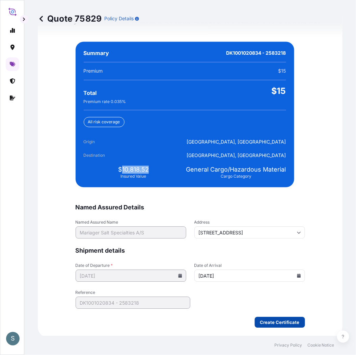
click at [258, 214] on button "Create Certificate" at bounding box center [280, 322] width 50 height 11
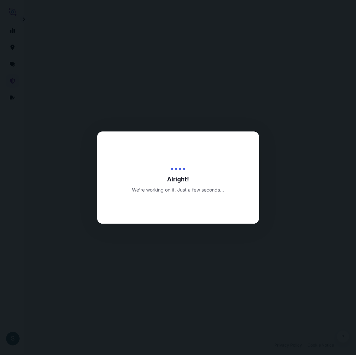
click at [173, 214] on div at bounding box center [178, 177] width 356 height 355
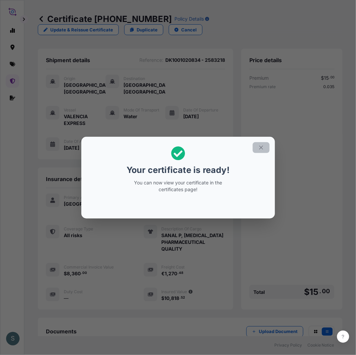
click at [258, 149] on icon "button" at bounding box center [261, 147] width 6 height 6
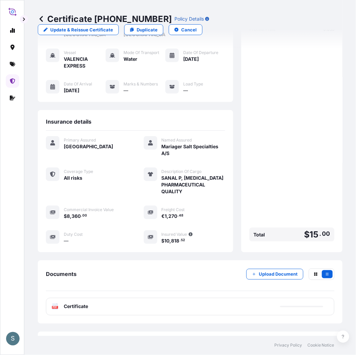
scroll to position [95, 0]
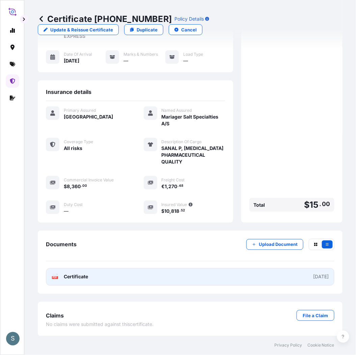
click at [115, 214] on link "PDF Certificate 2025-10-15" at bounding box center [190, 277] width 289 height 18
